Goal: Task Accomplishment & Management: Use online tool/utility

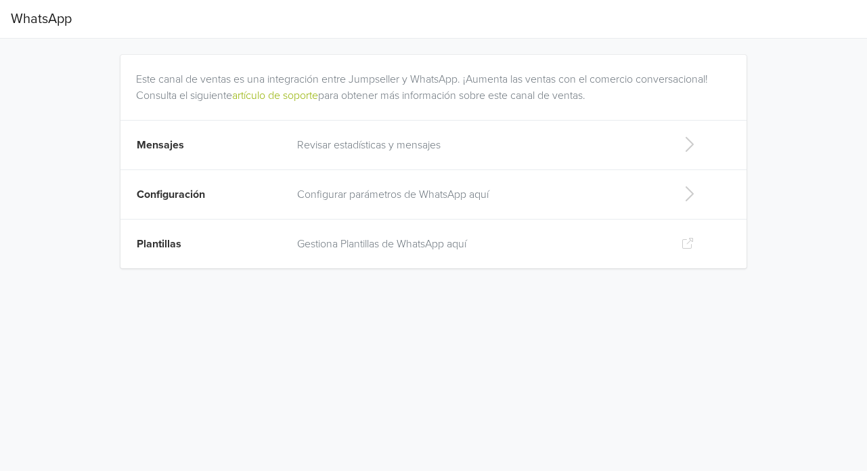
click at [449, 209] on td "Configurar parámetros de WhatsApp aquí" at bounding box center [478, 194] width 379 height 49
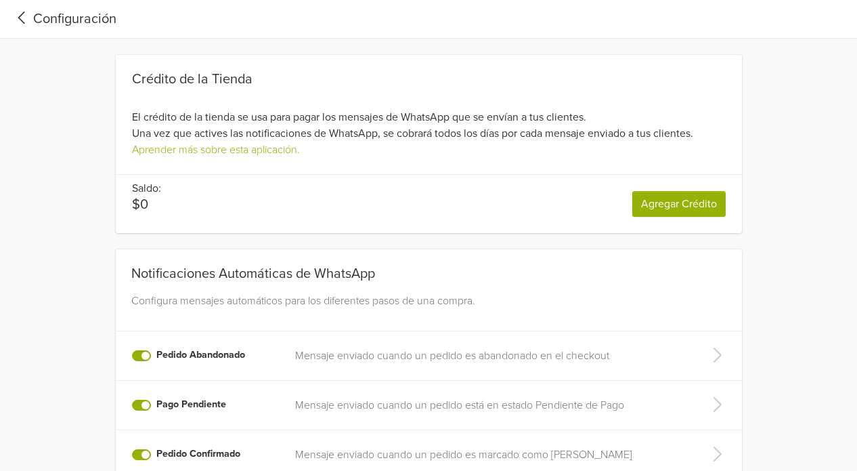
click at [34, 20] on div "Configuración" at bounding box center [64, 19] width 106 height 20
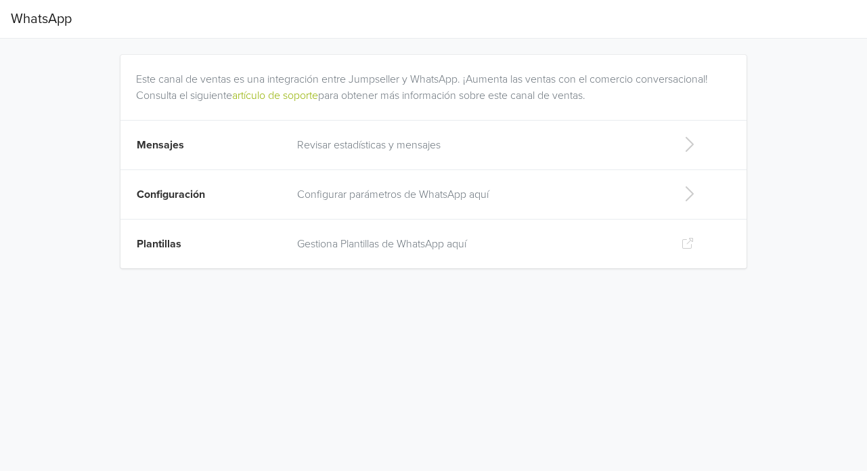
click at [233, 194] on td "Configuración" at bounding box center [205, 194] width 169 height 49
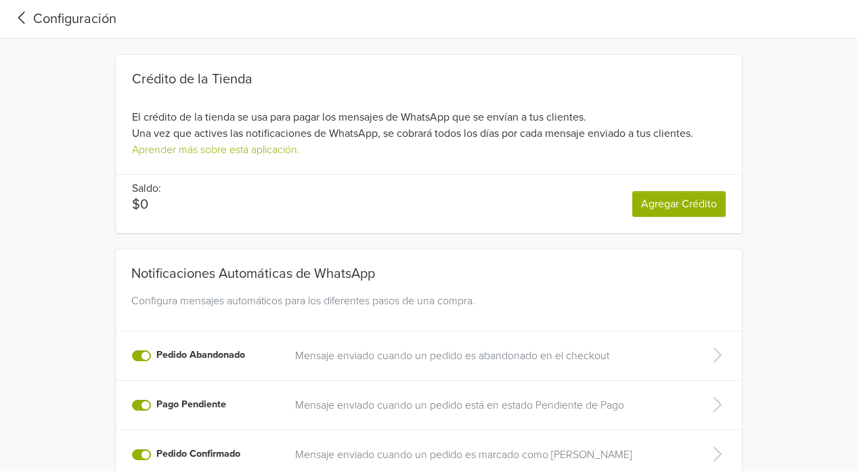
click at [22, 18] on icon at bounding box center [22, 18] width 22 height 18
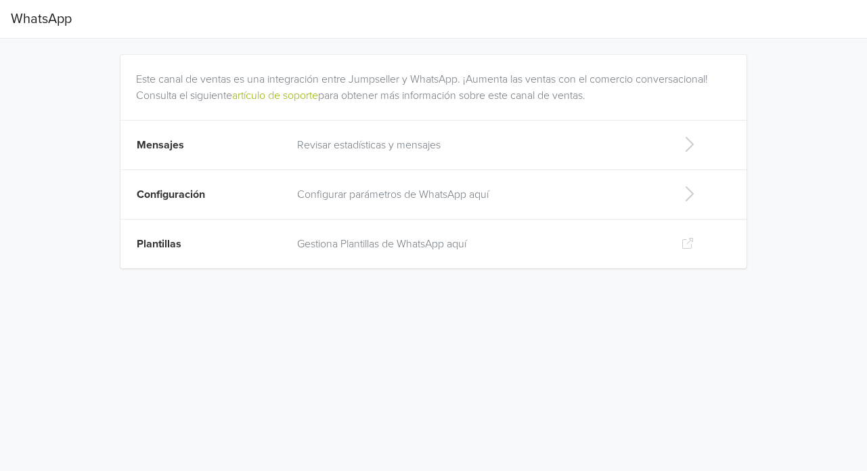
click at [284, 146] on td "Mensajes" at bounding box center [205, 145] width 169 height 49
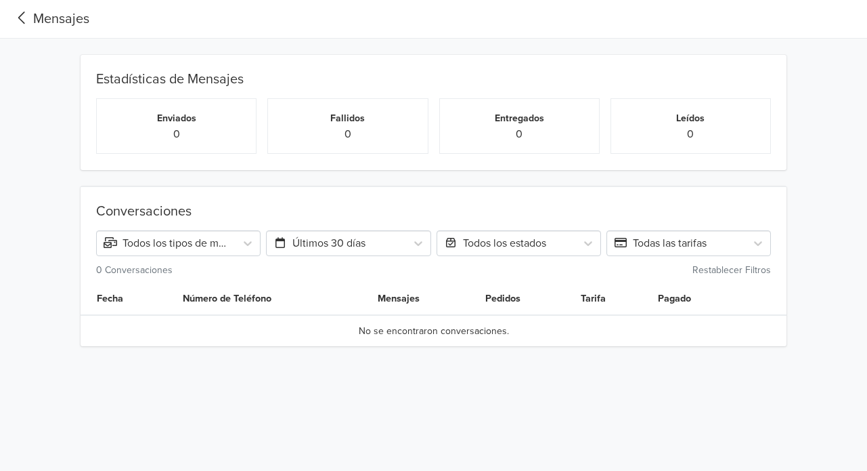
click at [43, 22] on div "Mensajes" at bounding box center [50, 19] width 79 height 20
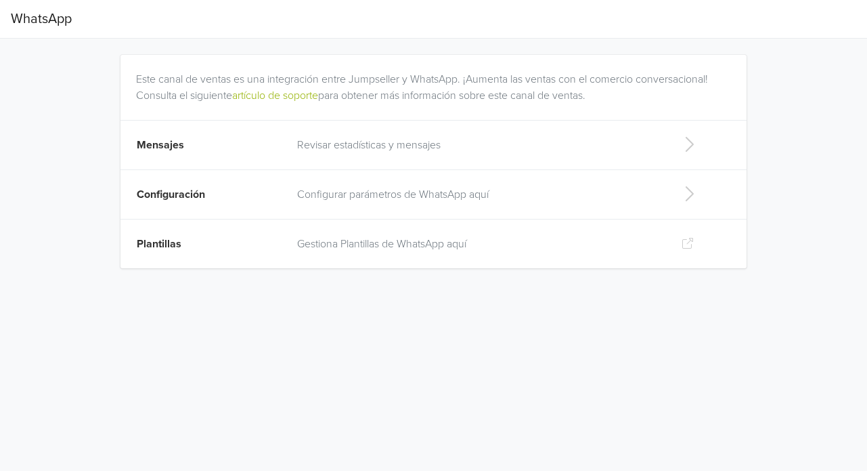
click at [223, 244] on td "Plantillas" at bounding box center [205, 243] width 169 height 49
